Goal: Obtain resource: Obtain resource

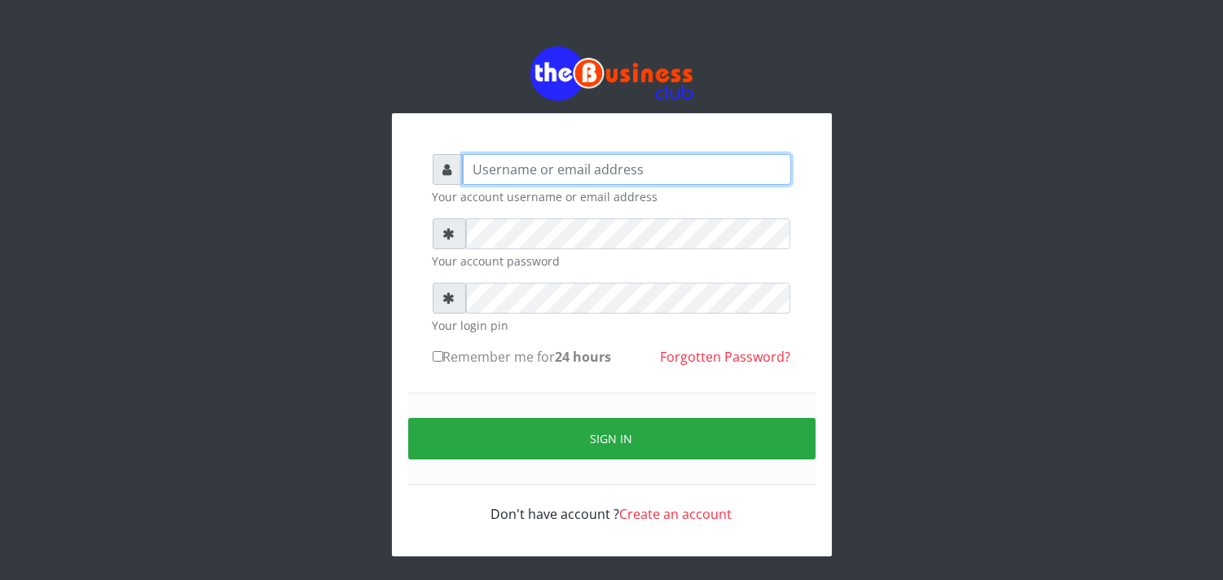
type input "enddy515@gmail.com"
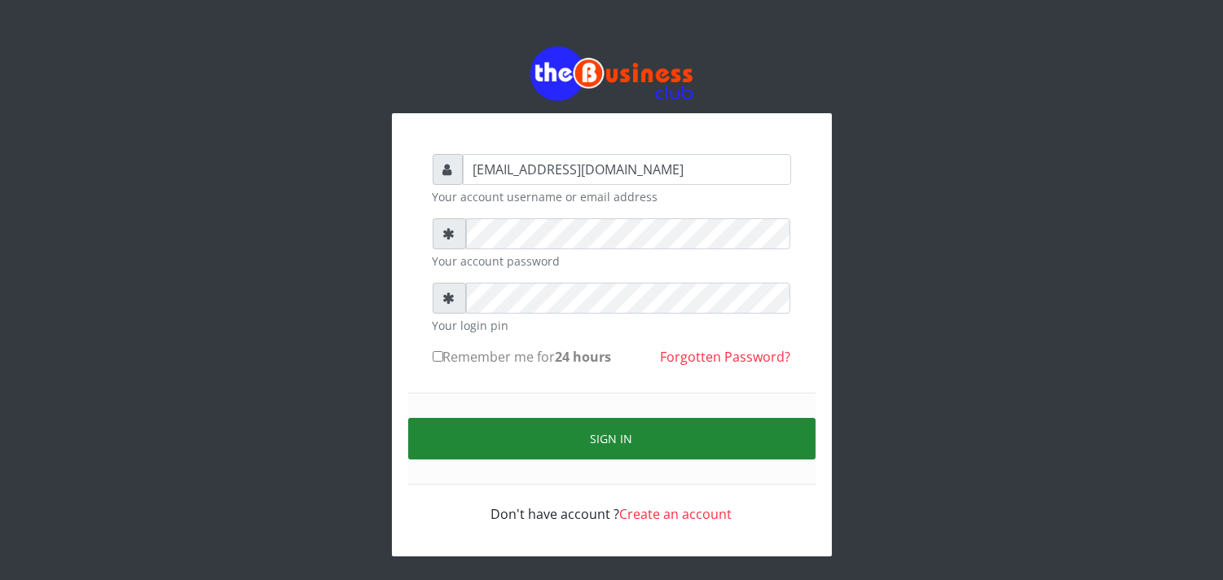
click at [490, 437] on button "Sign in" at bounding box center [612, 439] width 408 height 42
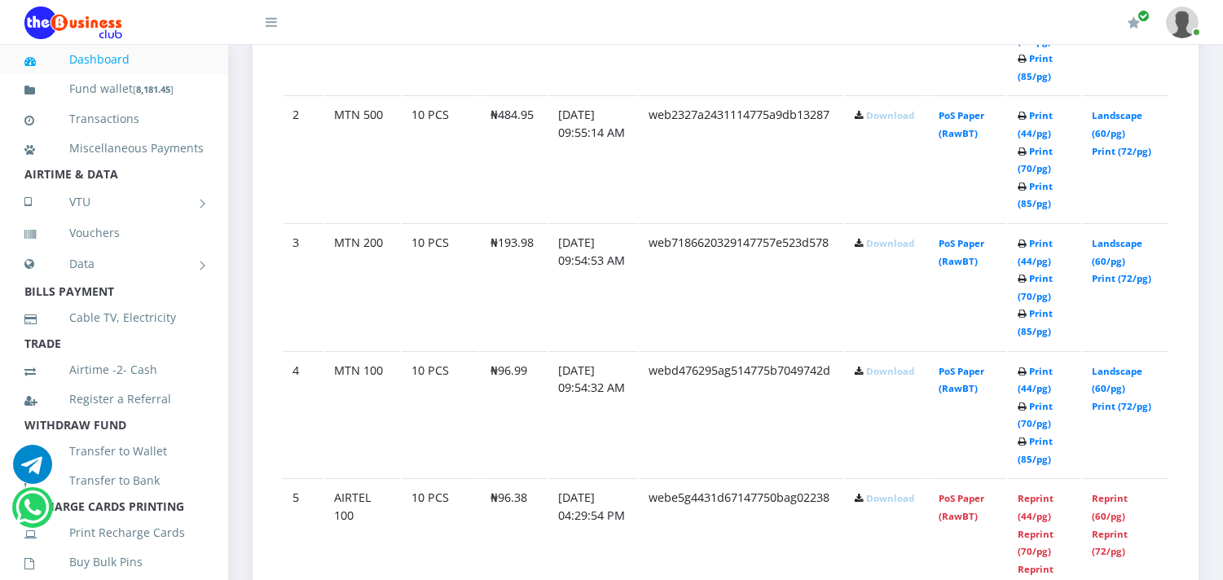
scroll to position [1086, 0]
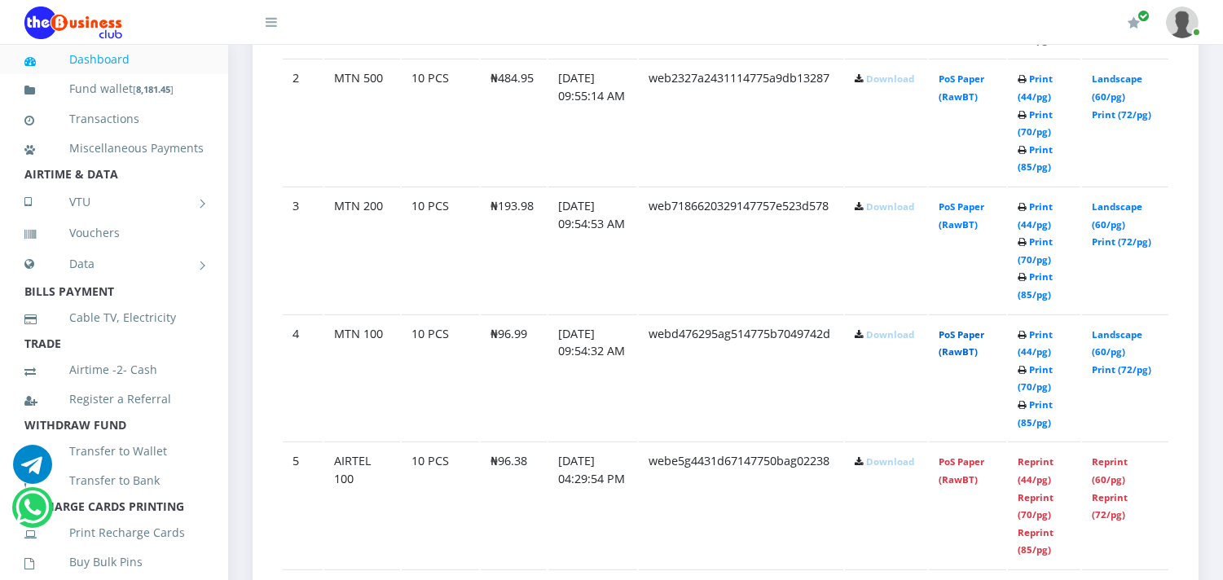
click at [948, 346] on link "PoS Paper (RawBT)" at bounding box center [962, 343] width 46 height 30
click at [958, 223] on link "PoS Paper (RawBT)" at bounding box center [962, 216] width 46 height 30
click at [943, 223] on link "PoS Paper (RawBT)" at bounding box center [962, 216] width 46 height 30
click at [962, 94] on link "PoS Paper (RawBT)" at bounding box center [962, 88] width 46 height 30
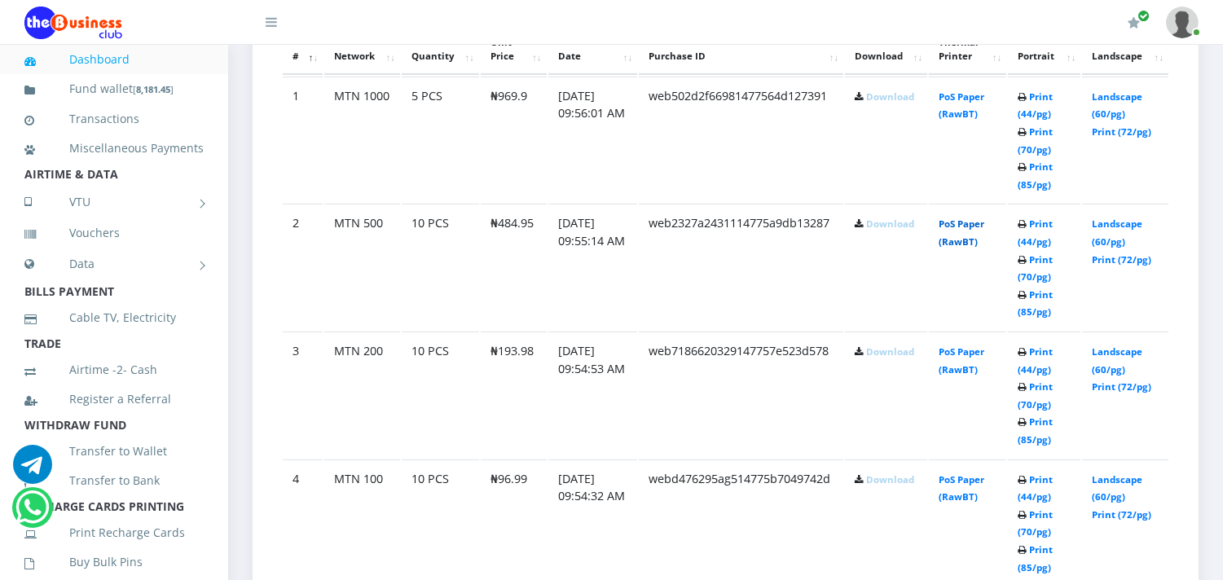
scroll to position [906, 0]
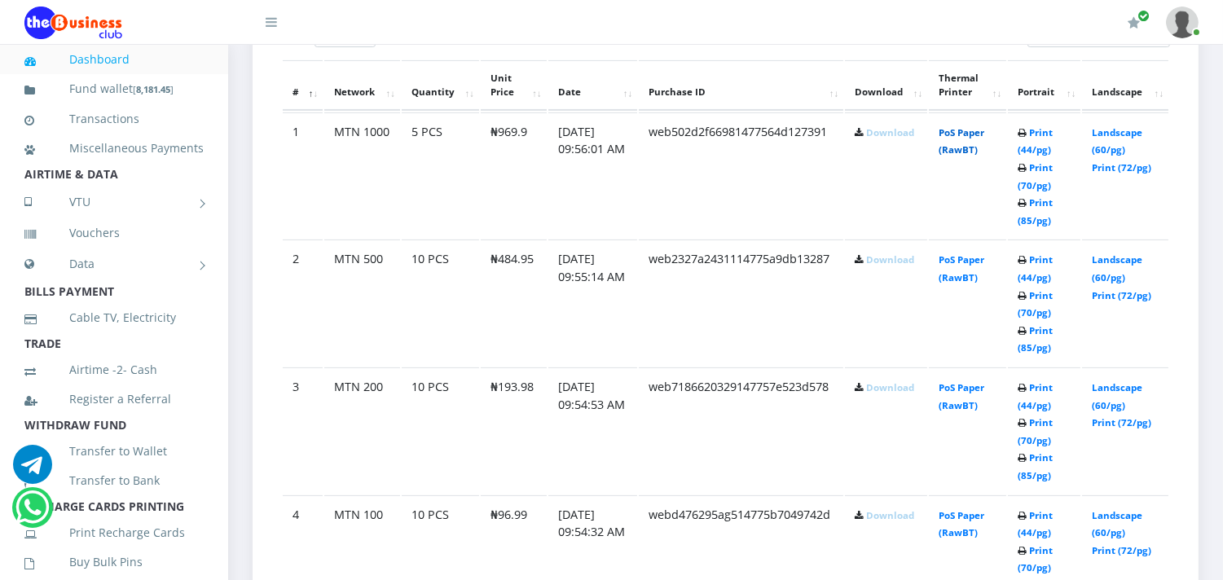
click at [967, 152] on link "PoS Paper (RawBT)" at bounding box center [962, 141] width 46 height 30
